Goal: Task Accomplishment & Management: Manage account settings

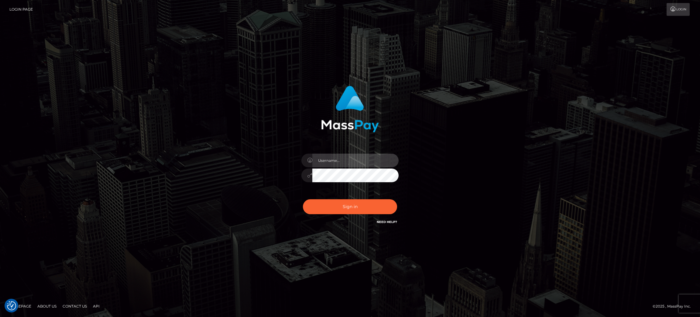
click at [378, 159] on input "text" at bounding box center [355, 161] width 86 height 14
type input "speralta"
drag, startPoint x: 172, startPoint y: 191, endPoint x: 236, endPoint y: 184, distance: 64.8
click at [172, 191] on div "speralta Sign in" at bounding box center [350, 159] width 700 height 246
click at [364, 209] on button "Sign in" at bounding box center [350, 206] width 94 height 15
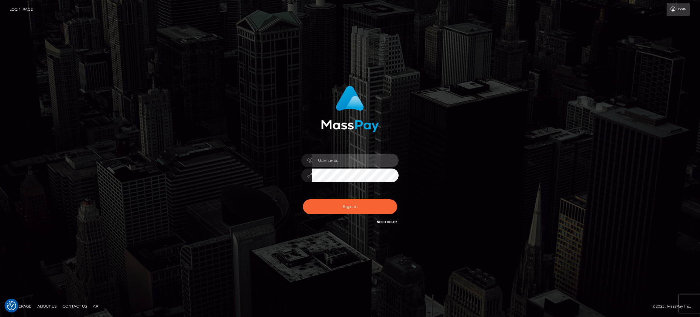
click at [360, 157] on input "text" at bounding box center [355, 161] width 86 height 14
type input "speralta"
click at [469, 178] on div "speralta Sign in" at bounding box center [350, 158] width 347 height 155
click at [380, 208] on button "Sign in" at bounding box center [350, 206] width 94 height 15
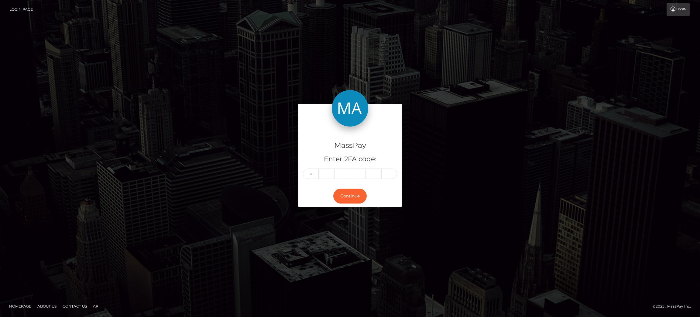
type input "0"
type input "3"
type input "0"
type input "5"
type input "9"
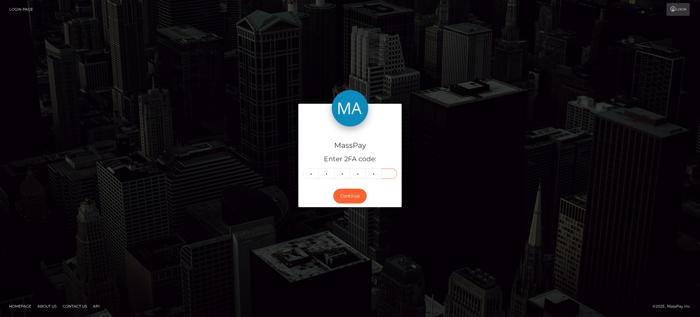
type input "2"
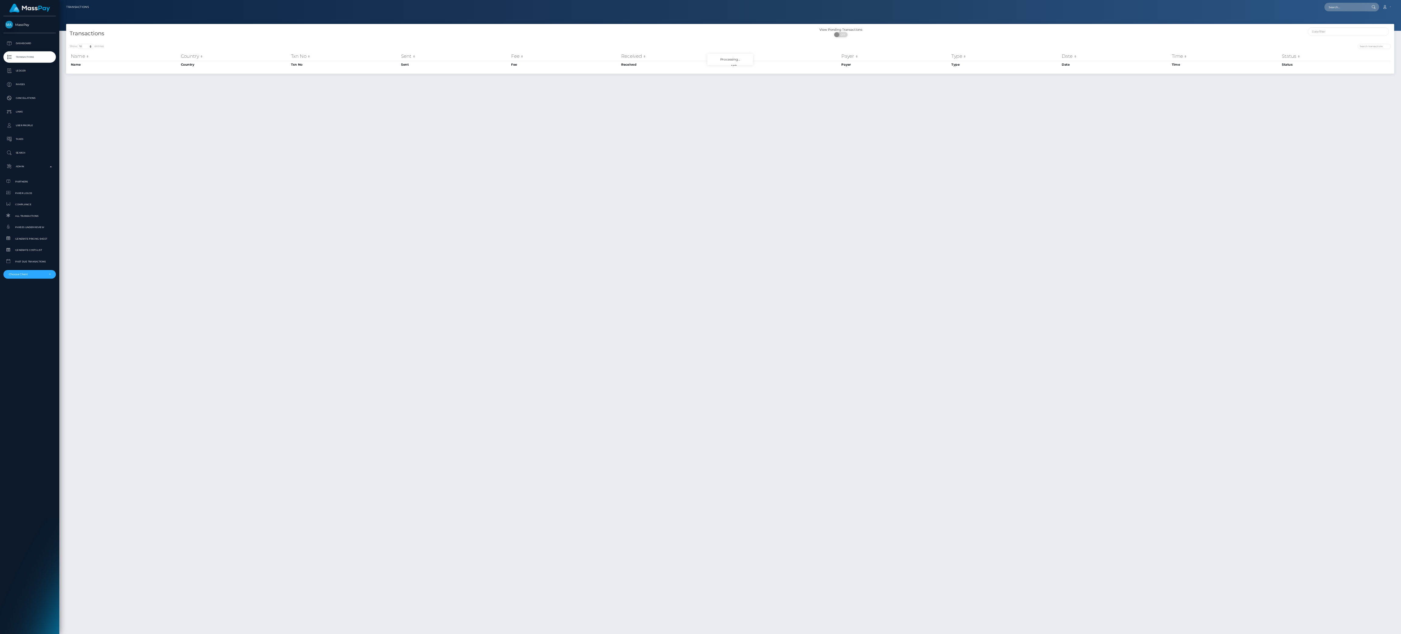
scroll to position [16, 0]
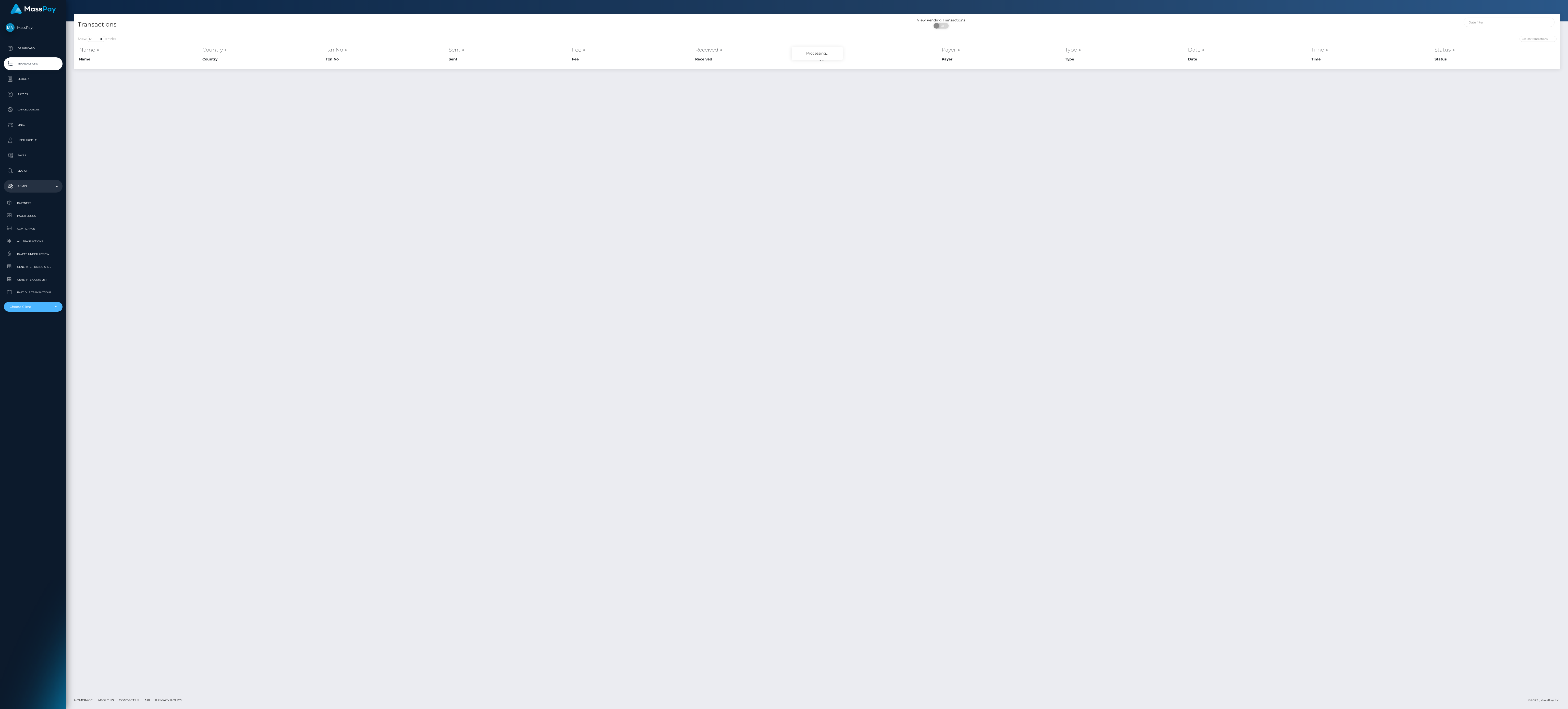
click at [47, 305] on div "Choose Client" at bounding box center [30, 306] width 41 height 4
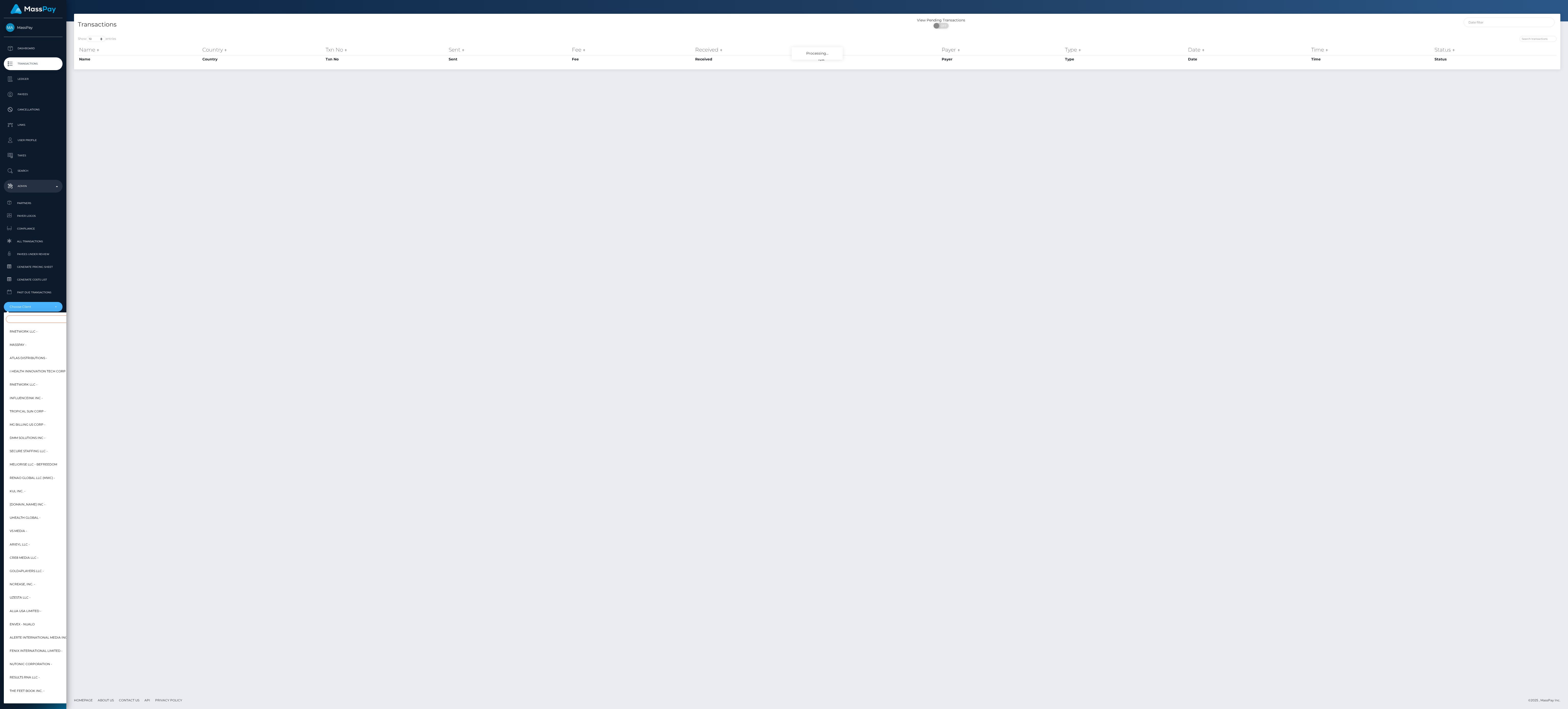
click at [53, 322] on input "Search" at bounding box center [62, 319] width 112 height 8
paste input "Z2W$!Nk4#RvxeHd"
type input "Z2W$!Nk4#RvxeHd"
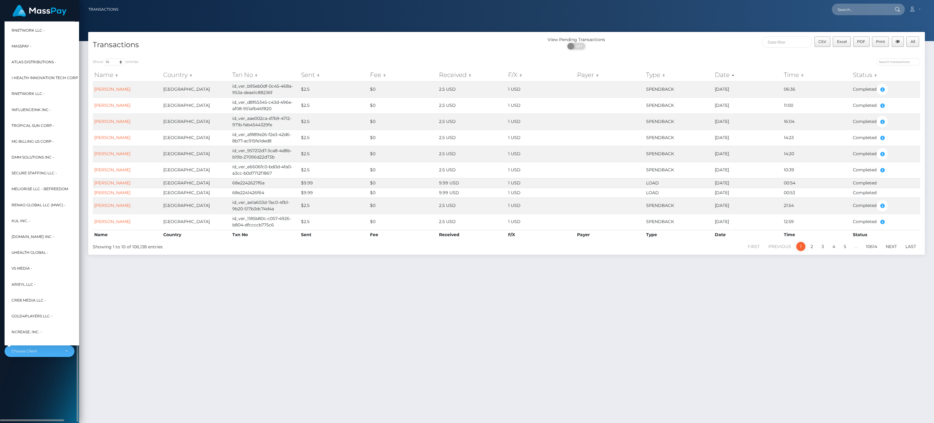
scroll to position [6, 0]
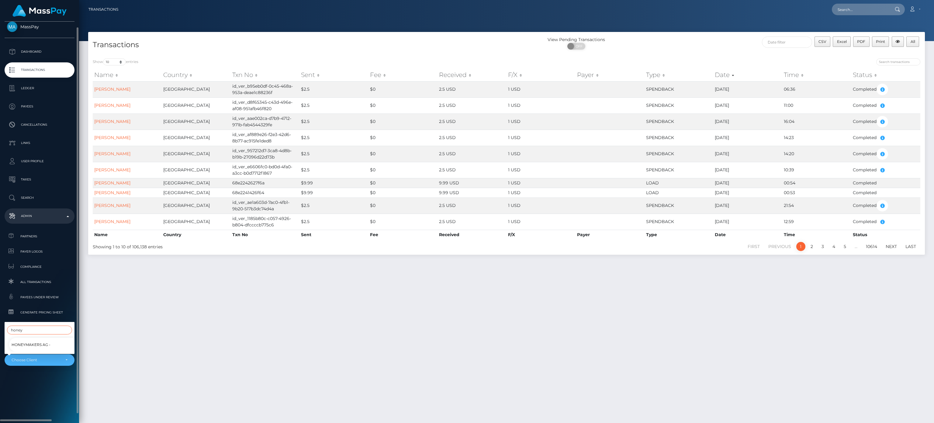
type input "honey"
click at [62, 337] on link "Honeymakers AG -" at bounding box center [44, 344] width 70 height 14
select select "245"
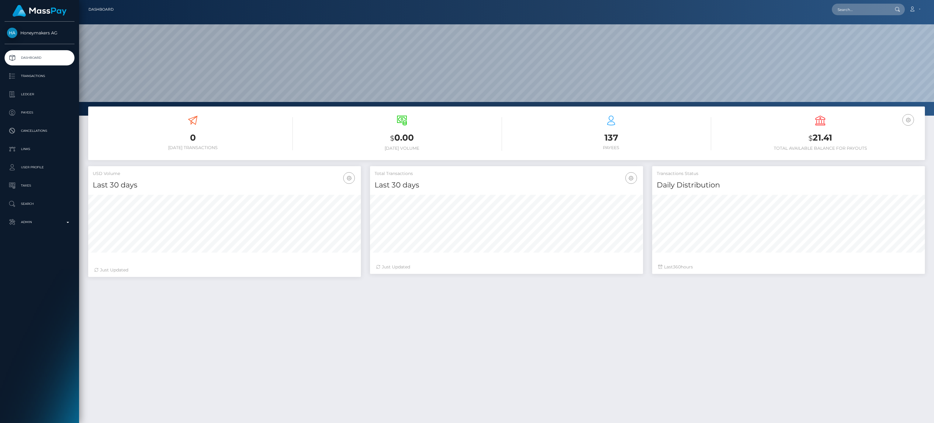
scroll to position [107, 273]
click at [49, 71] on link "Transactions" at bounding box center [40, 75] width 70 height 15
